Goal: Find specific page/section: Find specific page/section

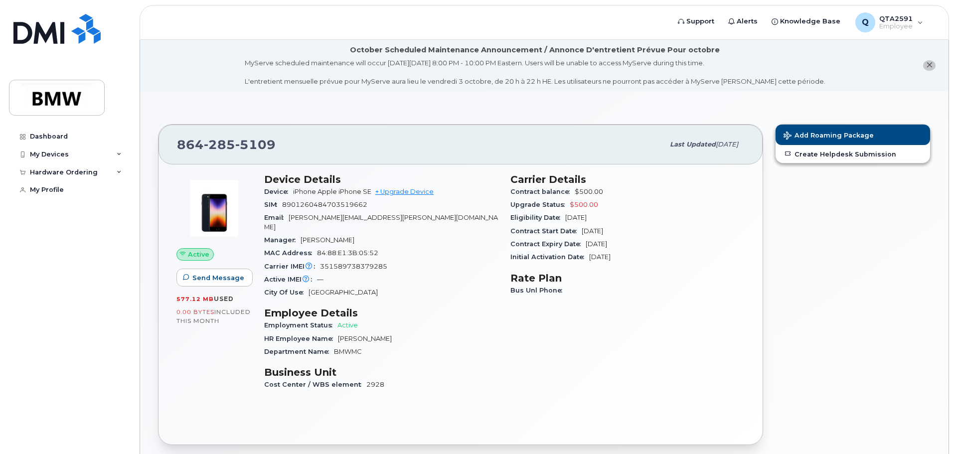
click at [369, 381] on span "2928" at bounding box center [375, 384] width 18 height 7
click at [676, 285] on div "Bus Unl Phone" at bounding box center [627, 290] width 234 height 13
